Goal: Task Accomplishment & Management: Use online tool/utility

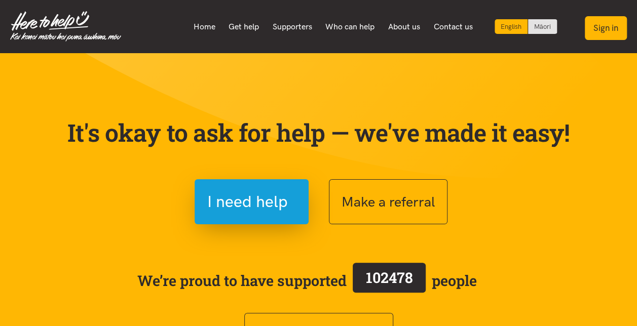
click at [610, 34] on button "Sign in" at bounding box center [606, 28] width 42 height 24
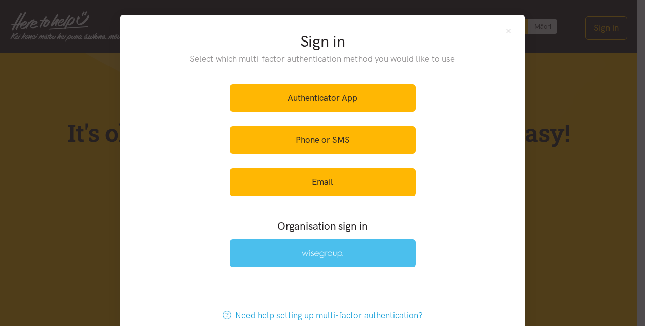
click at [315, 250] on img at bounding box center [323, 254] width 42 height 9
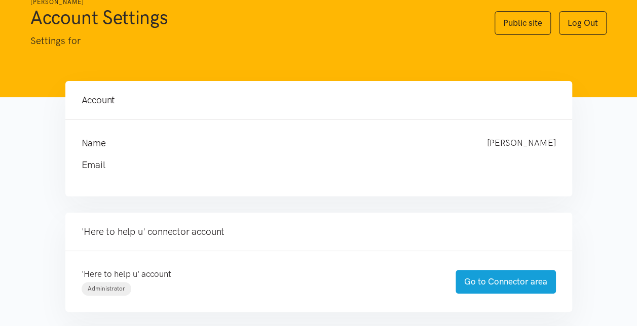
scroll to position [51, 0]
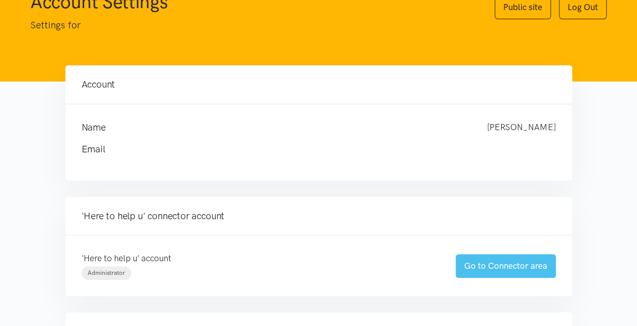
click at [480, 269] on link "Go to Connector area" at bounding box center [506, 266] width 100 height 24
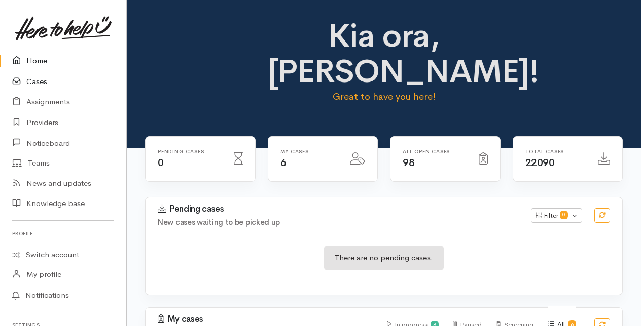
click at [33, 81] on link "Cases" at bounding box center [63, 81] width 126 height 21
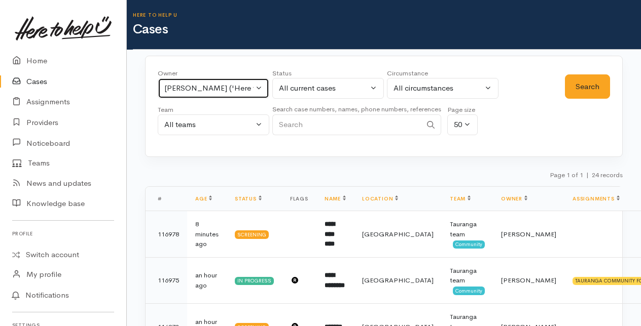
click at [257, 87] on button "Malia Stowers ('Here to help u')" at bounding box center [214, 88] width 112 height 21
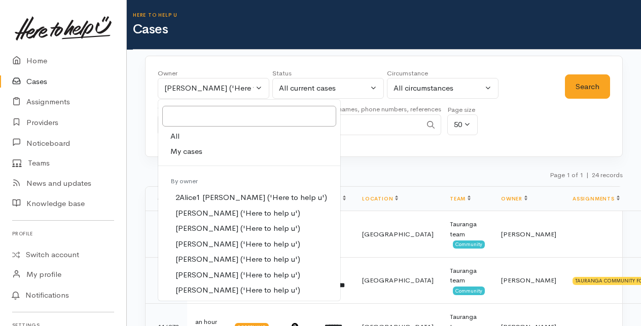
click at [192, 147] on span "My cases" at bounding box center [186, 152] width 32 height 12
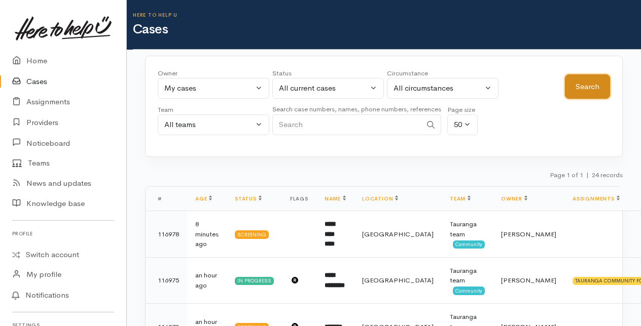
click at [579, 87] on button "Search" at bounding box center [587, 87] width 45 height 25
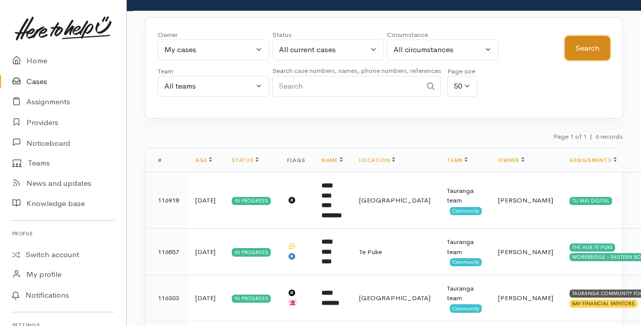
scroll to position [7, 0]
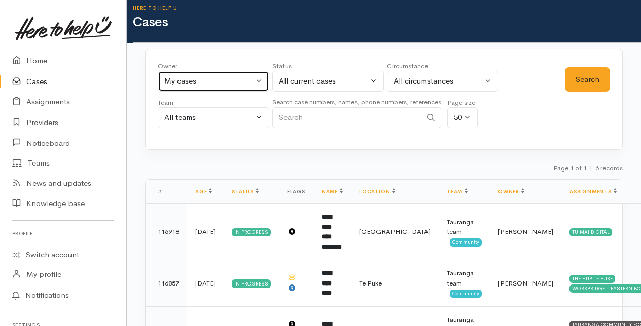
click at [261, 79] on button "My cases" at bounding box center [214, 81] width 112 height 21
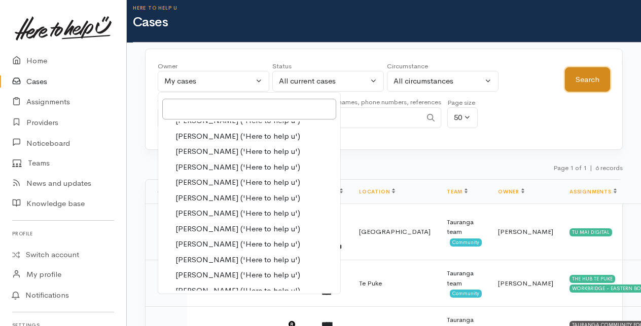
click at [583, 81] on button "Search" at bounding box center [587, 79] width 45 height 25
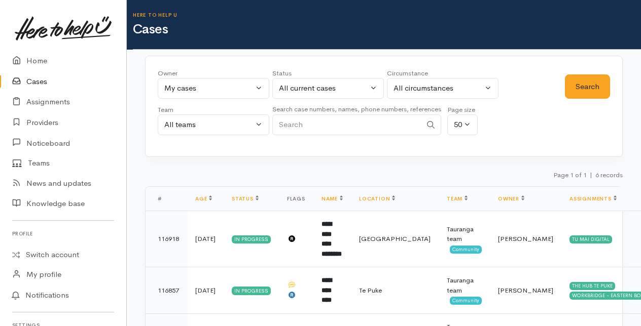
click at [321, 127] on input "Search" at bounding box center [346, 125] width 149 height 21
click at [262, 83] on button "My cases" at bounding box center [214, 88] width 112 height 21
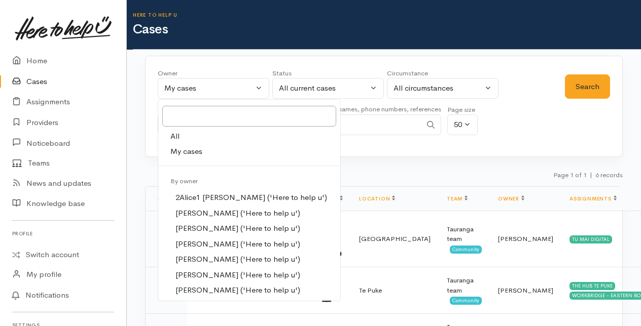
click at [177, 135] on span "All" at bounding box center [174, 137] width 9 height 12
select select "-1"
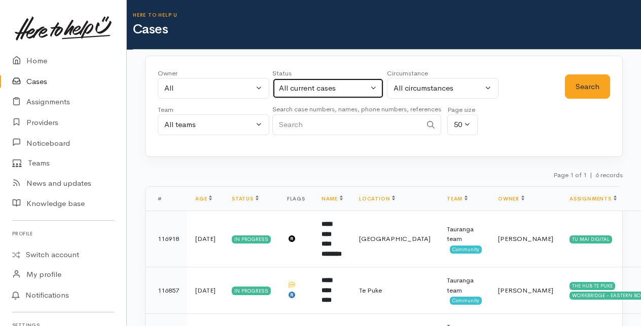
click at [374, 88] on button "All current cases" at bounding box center [328, 88] width 112 height 21
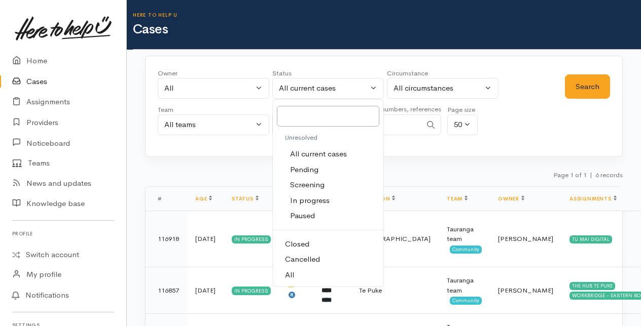
click at [286, 272] on span "All" at bounding box center [289, 276] width 9 height 12
select select "All"
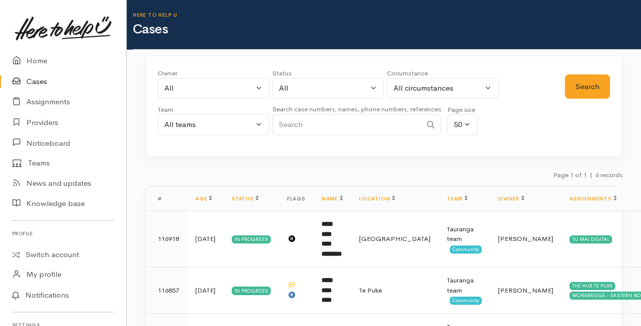
click at [293, 123] on input "Search" at bounding box center [346, 125] width 149 height 21
type input "sarah brown"
click at [588, 82] on button "Search" at bounding box center [587, 87] width 45 height 25
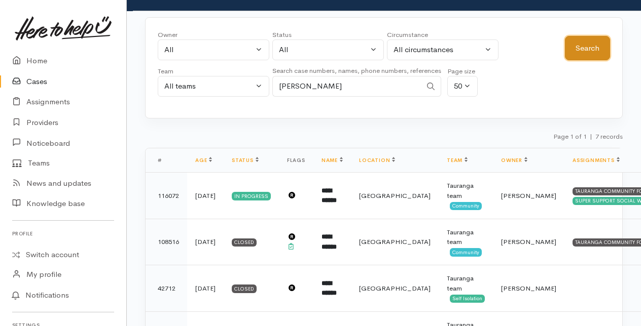
scroll to position [51, 0]
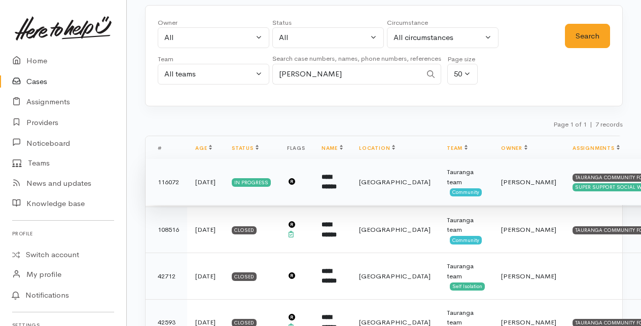
click at [331, 180] on td "**********" at bounding box center [332, 182] width 38 height 47
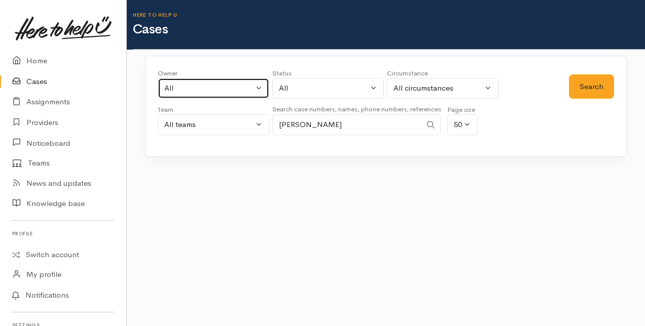
click at [261, 86] on button "All" at bounding box center [214, 88] width 112 height 21
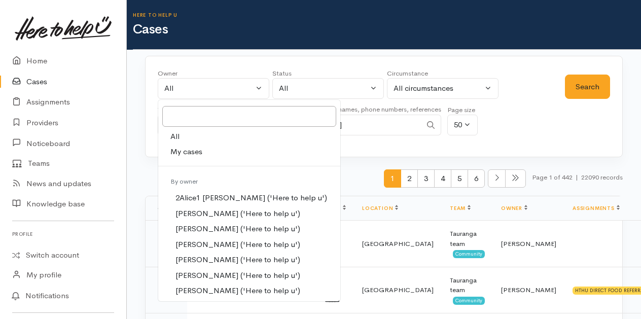
click at [190, 149] on span "My cases" at bounding box center [186, 152] width 32 height 12
select select "205"
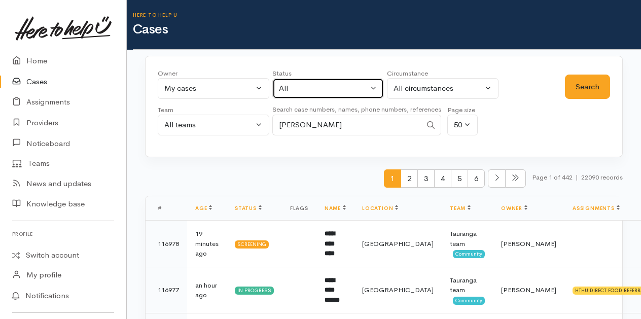
click at [368, 86] on button "All" at bounding box center [328, 88] width 112 height 21
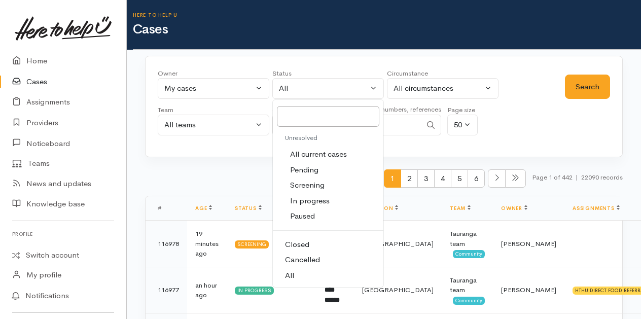
click at [293, 152] on span "All current cases" at bounding box center [318, 155] width 57 height 12
select select "Unresolved"
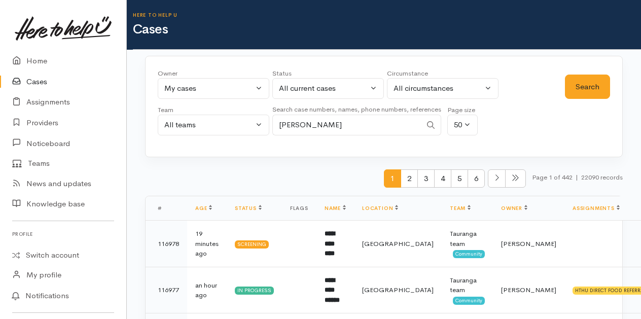
click at [332, 124] on input "sarah brown" at bounding box center [346, 125] width 149 height 21
type input "s"
click at [585, 84] on button "Search" at bounding box center [587, 87] width 45 height 25
